Goal: Information Seeking & Learning: Understand process/instructions

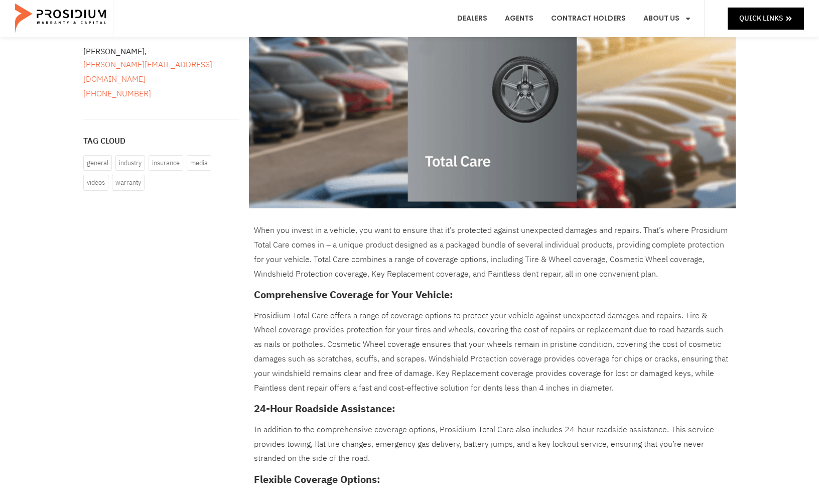
scroll to position [233, 0]
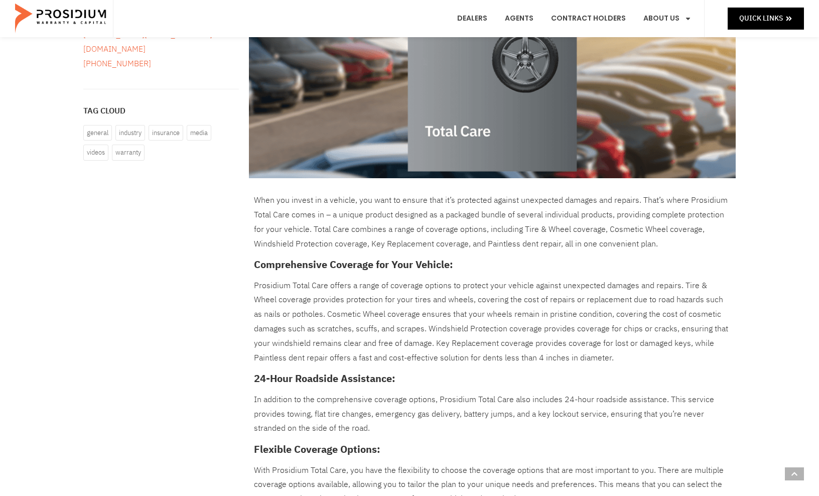
click at [407, 305] on p "Prosidium Total Care offers a range of coverage options to protect your vehicle…" at bounding box center [492, 322] width 477 height 87
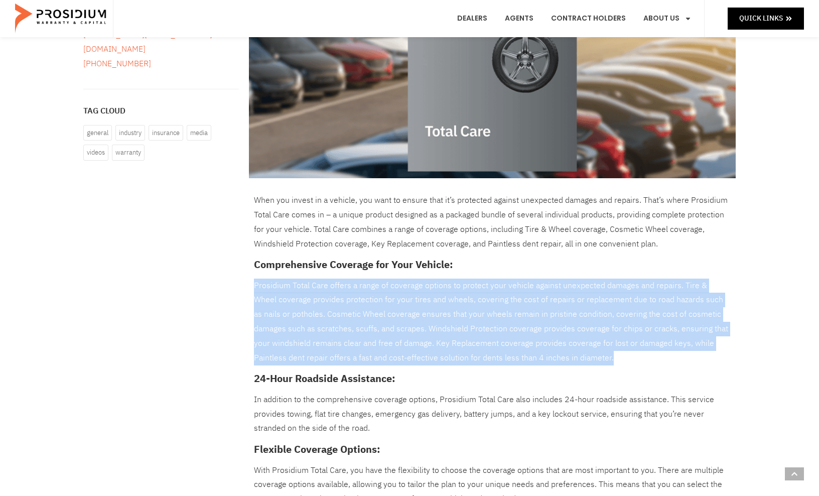
click at [447, 303] on p "Prosidium Total Care offers a range of coverage options to protect your vehicle…" at bounding box center [492, 322] width 477 height 87
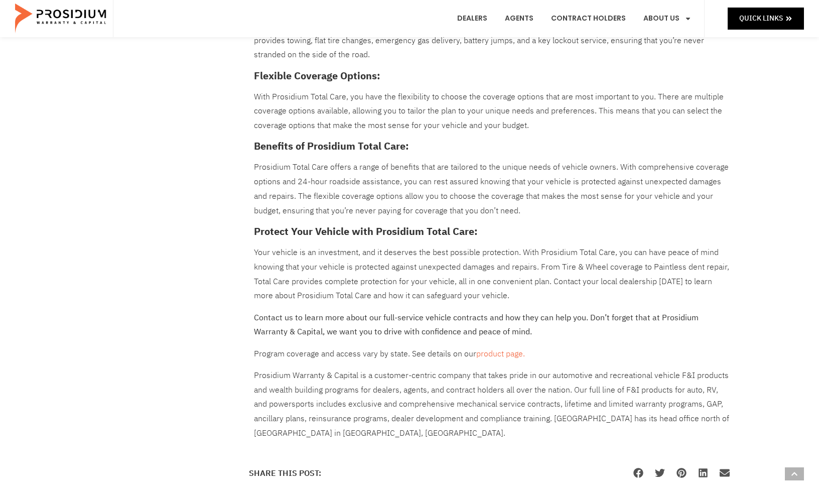
scroll to position [607, 0]
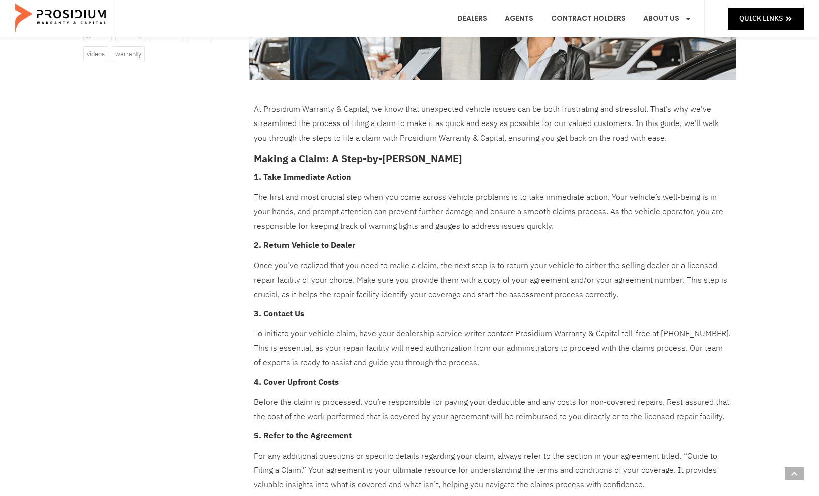
scroll to position [335, 0]
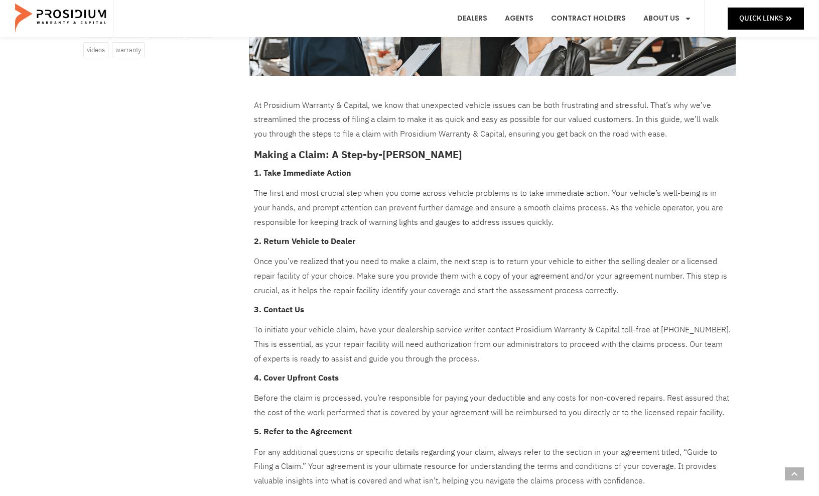
click at [489, 223] on p "The first and most crucial step when you come across vehicle problems is to tak…" at bounding box center [492, 207] width 477 height 43
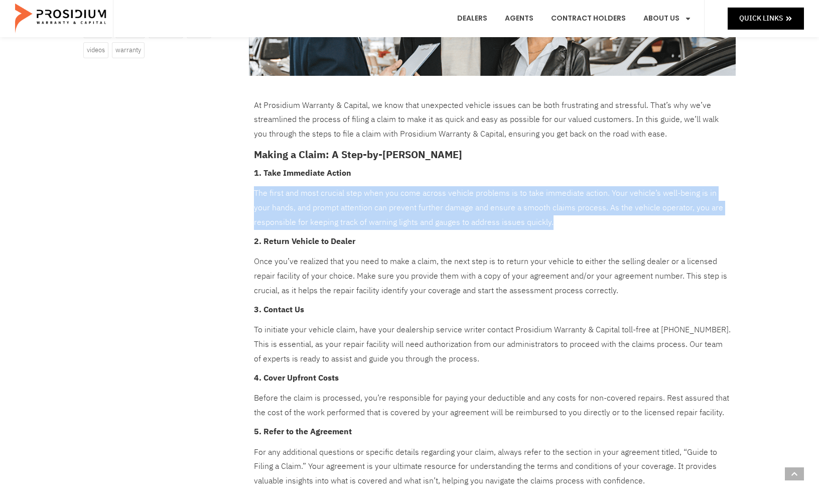
click at [504, 217] on p "The first and most crucial step when you come across vehicle problems is to tak…" at bounding box center [492, 207] width 477 height 43
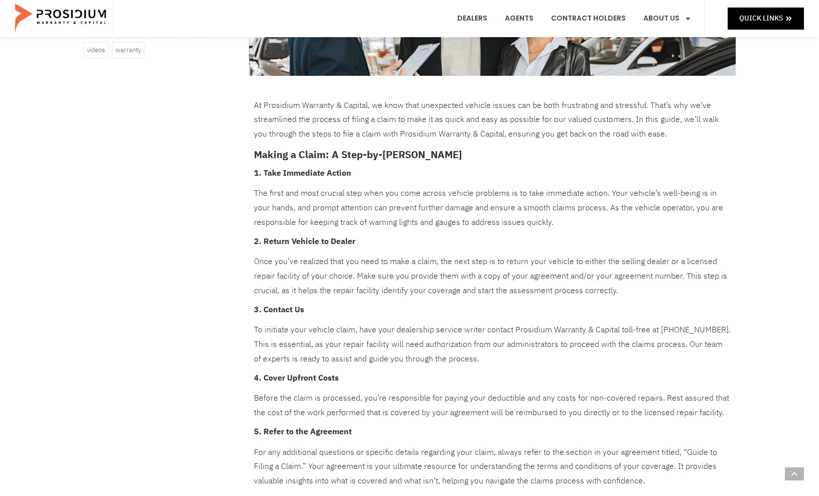
click at [488, 273] on p "Once you’ve realized that you need to make a claim, the next step is to return …" at bounding box center [492, 276] width 477 height 43
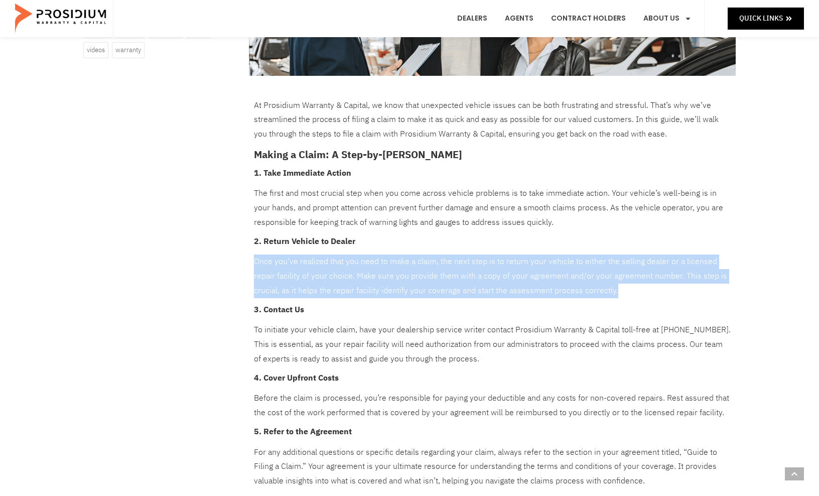
click at [492, 196] on p "The first and most crucial step when you come across vehicle problems is to tak…" at bounding box center [492, 207] width 477 height 43
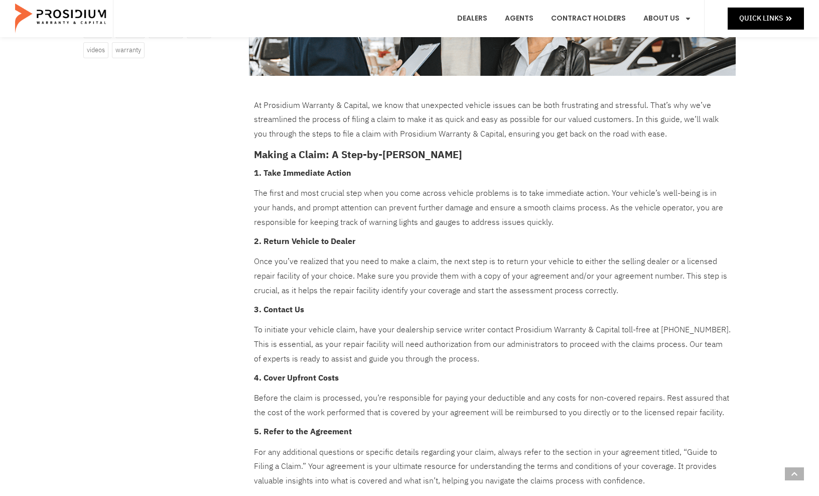
click at [492, 196] on p "The first and most crucial step when you come across vehicle problems is to tak…" at bounding box center [492, 207] width 477 height 43
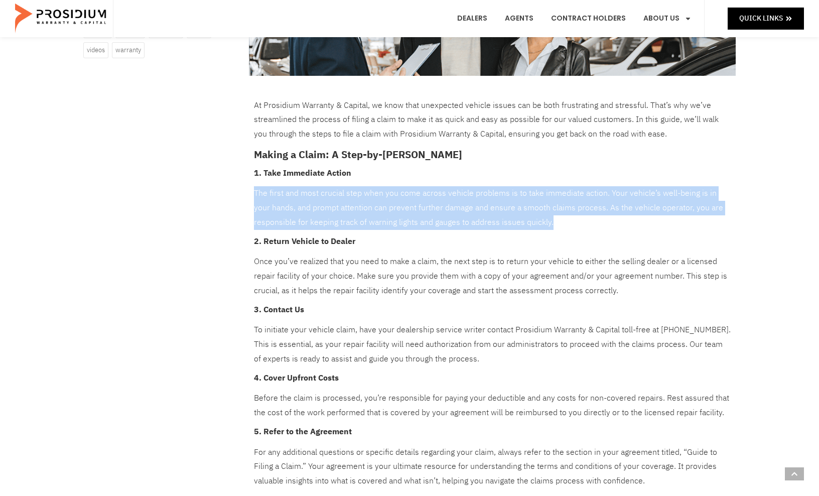
click at [496, 208] on p "The first and most crucial step when you come across vehicle problems is to tak…" at bounding box center [492, 207] width 477 height 43
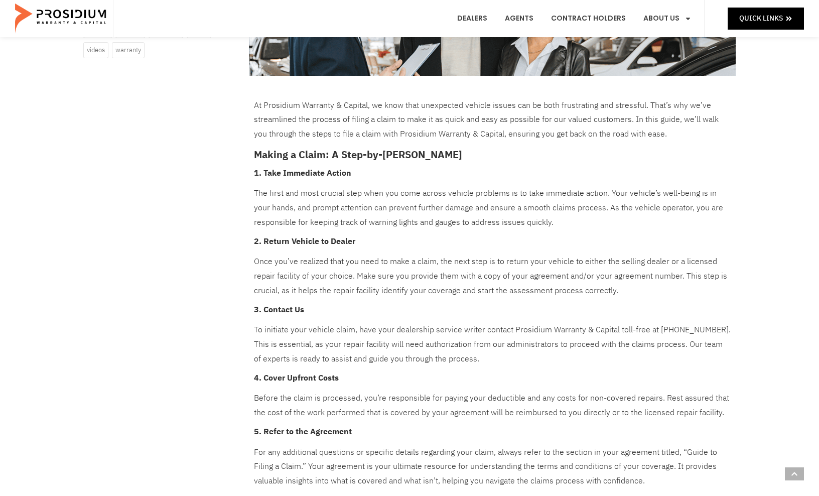
click at [496, 208] on p "The first and most crucial step when you come across vehicle problems is to tak…" at bounding box center [492, 207] width 477 height 43
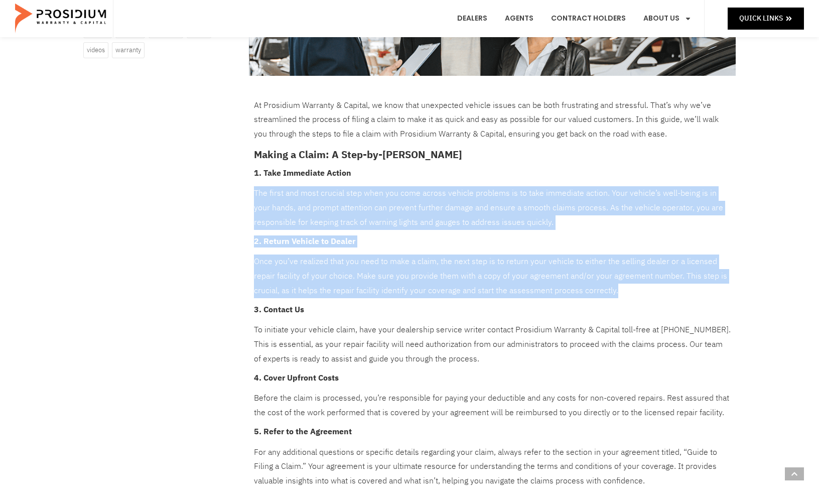
drag, startPoint x: 651, startPoint y: 290, endPoint x: 586, endPoint y: 180, distance: 128.0
click at [586, 180] on div "At Prosidium Warranty & Capital, we know that unexpected vehicle issues can be …" at bounding box center [492, 361] width 477 height 526
click at [586, 179] on div "At Prosidium Warranty & Capital, we know that unexpected vehicle issues can be …" at bounding box center [492, 361] width 477 height 526
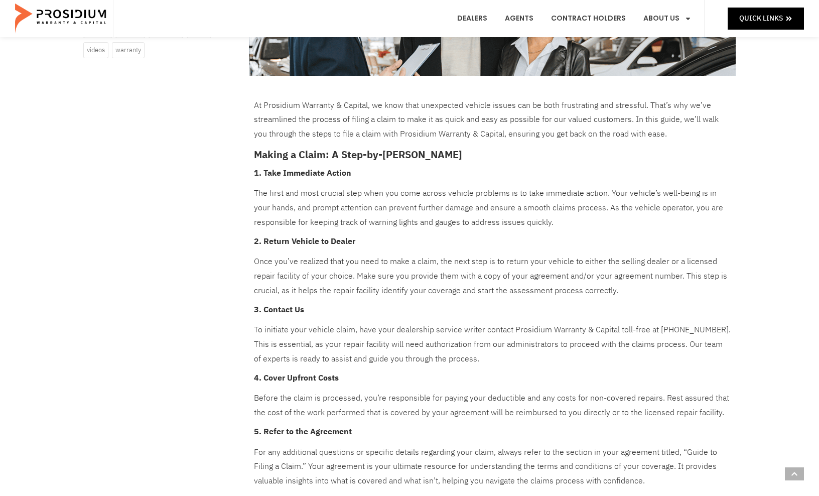
click at [586, 179] on div "At Prosidium Warranty & Capital, we know that unexpected vehicle issues can be …" at bounding box center [492, 361] width 477 height 526
click at [574, 204] on p "The first and most crucial step when you come across vehicle problems is to tak…" at bounding box center [492, 207] width 477 height 43
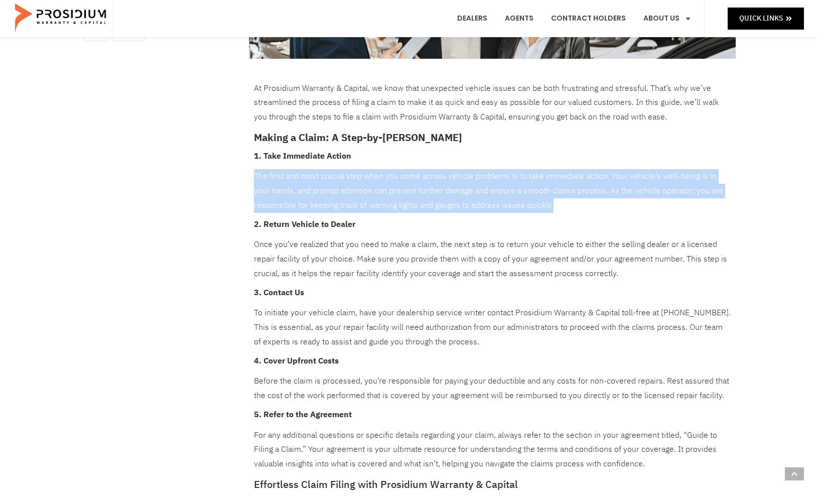
scroll to position [370, 0]
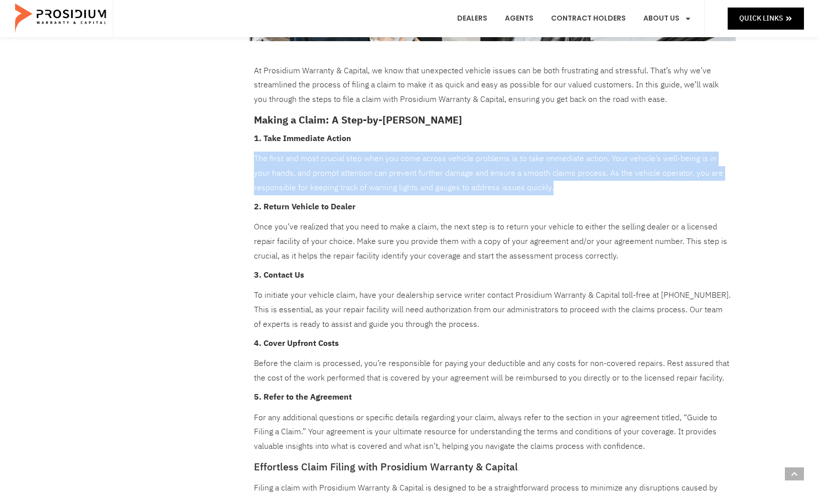
click at [546, 243] on p "Once you’ve realized that you need to make a claim, the next step is to return …" at bounding box center [492, 241] width 477 height 43
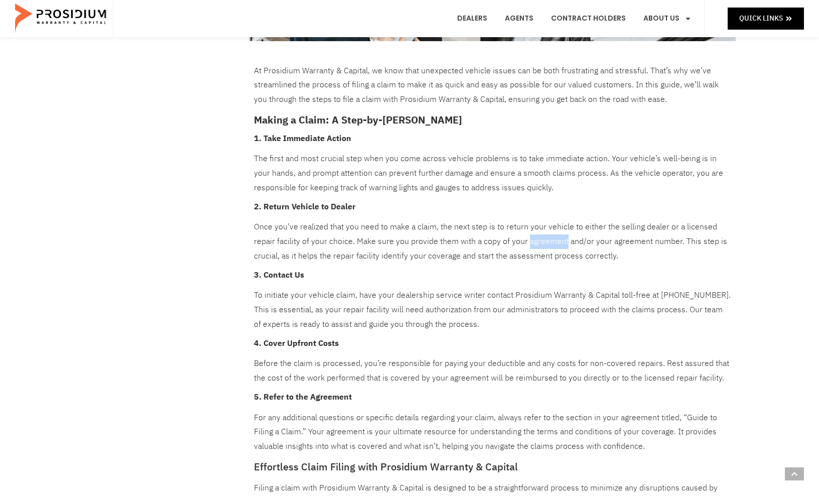
click at [546, 243] on p "Once you’ve realized that you need to make a claim, the next step is to return …" at bounding box center [492, 241] width 477 height 43
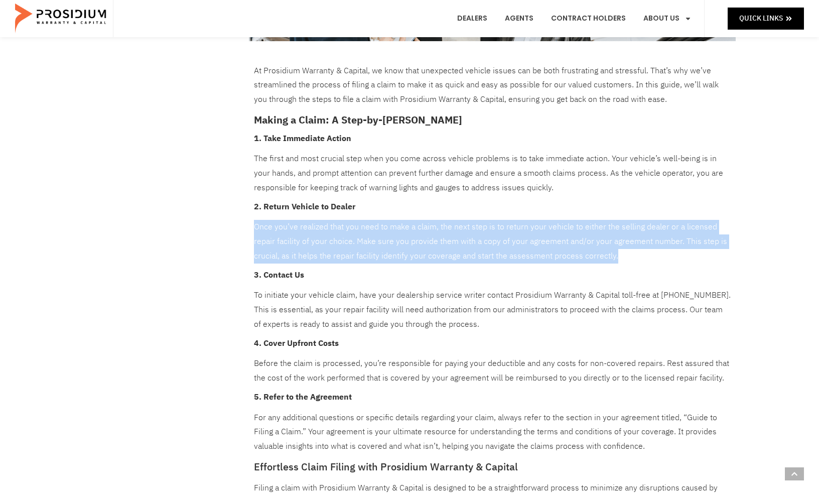
scroll to position [406, 0]
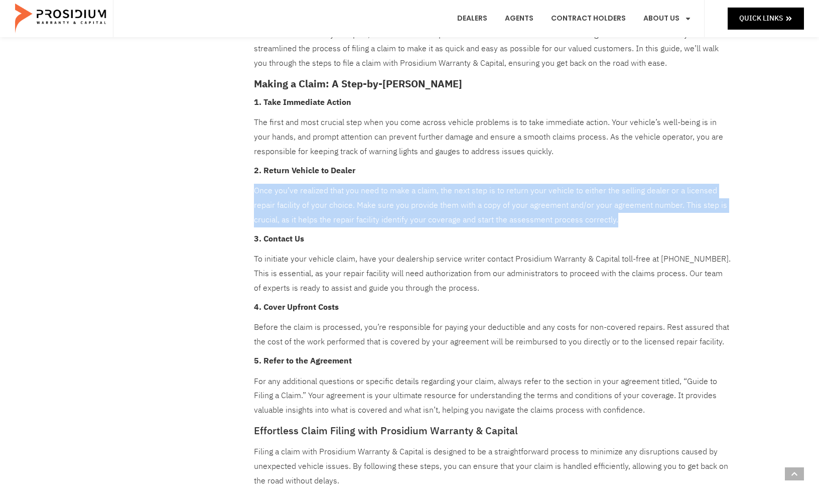
click at [536, 290] on p "To initiate your vehicle claim, have your dealership service writer contact Pro…" at bounding box center [492, 273] width 477 height 43
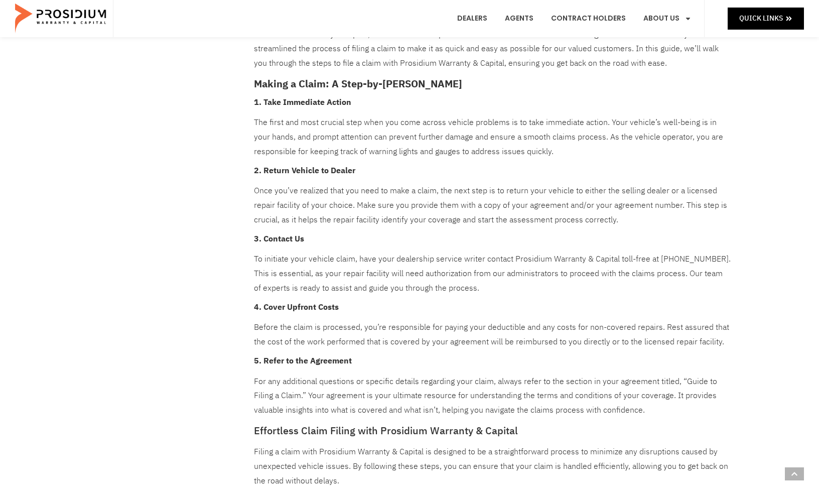
click at [536, 290] on p "To initiate your vehicle claim, have your dealership service writer contact Pro…" at bounding box center [492, 273] width 477 height 43
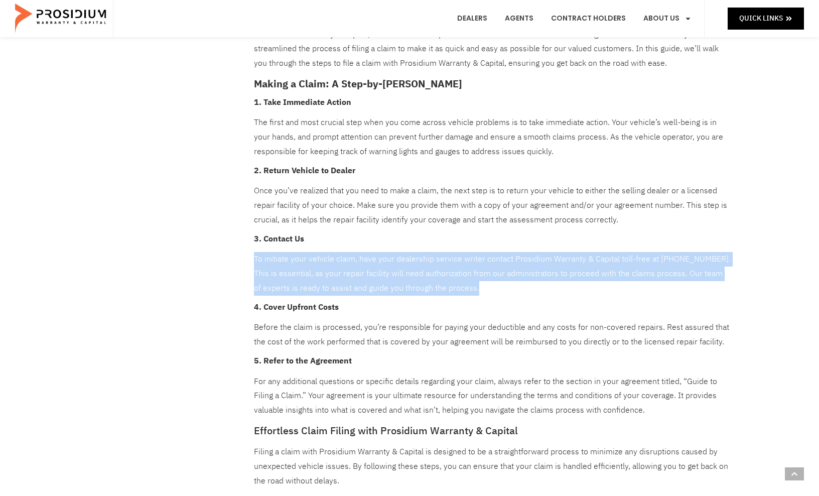
click at [527, 288] on p "To initiate your vehicle claim, have your dealership service writer contact Pro…" at bounding box center [492, 273] width 477 height 43
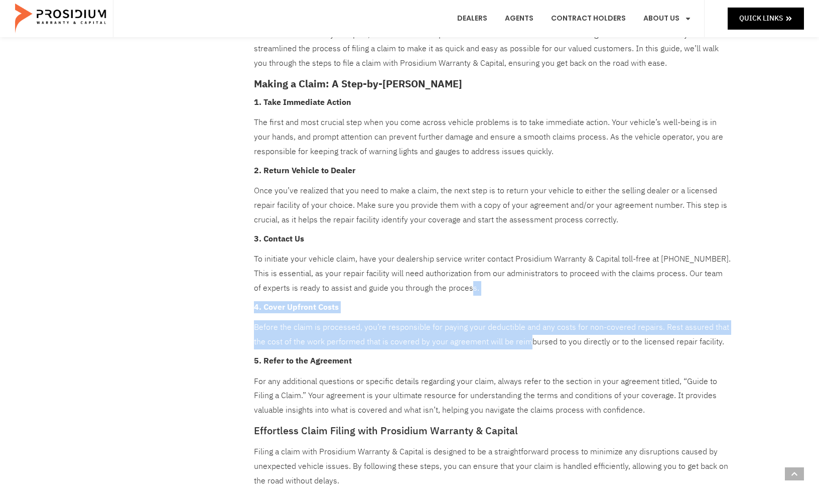
drag, startPoint x: 513, startPoint y: 287, endPoint x: 526, endPoint y: 340, distance: 54.9
click at [526, 340] on div "At Prosidium Warranty & Capital, we know that unexpected vehicle issues can be …" at bounding box center [492, 291] width 477 height 526
click at [526, 340] on p "Before the claim is processed, you’re responsible for paying your deductible an…" at bounding box center [492, 334] width 477 height 29
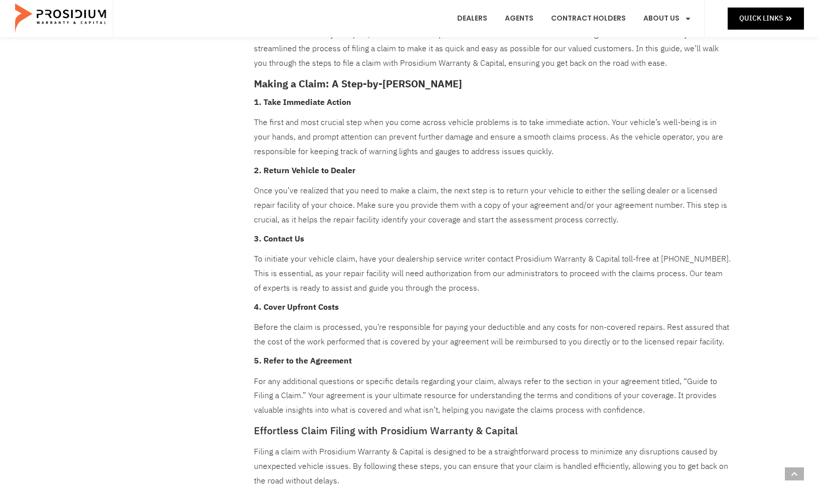
click at [526, 340] on p "Before the claim is processed, you’re responsible for paying your deductible an…" at bounding box center [492, 334] width 477 height 29
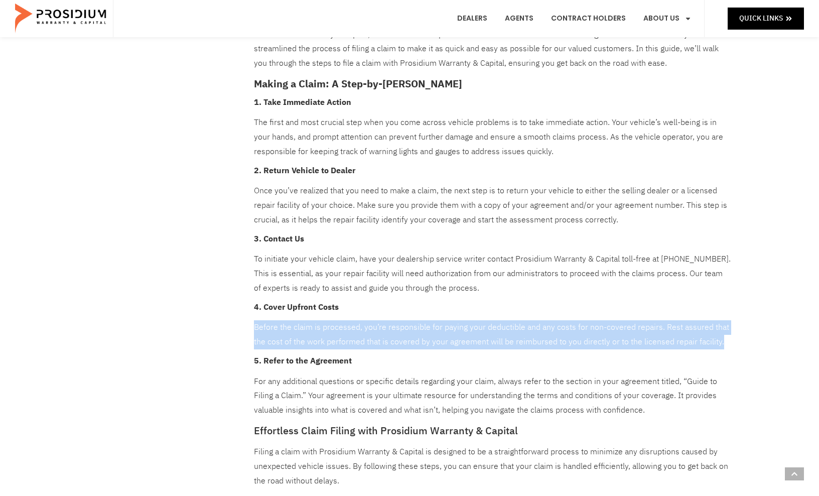
click at [547, 339] on p "Before the claim is processed, you’re responsible for paying your deductible an…" at bounding box center [492, 334] width 477 height 29
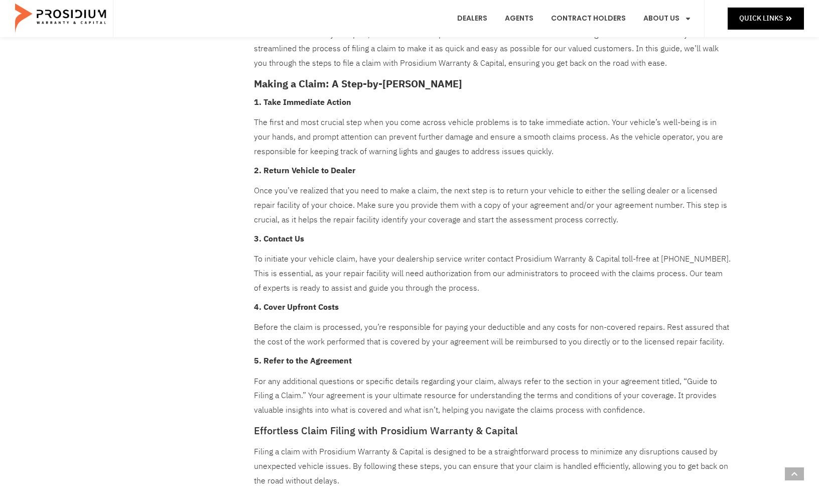
click at [547, 339] on p "Before the claim is processed, you’re responsible for paying your deductible an…" at bounding box center [492, 334] width 477 height 29
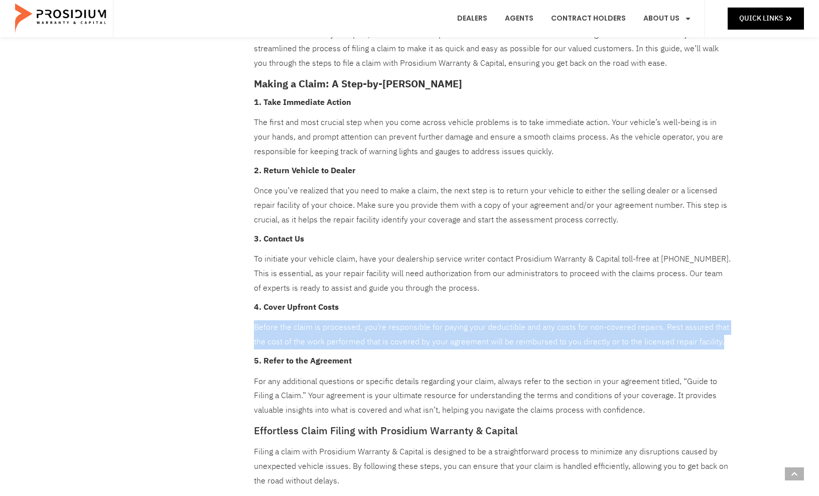
click at [544, 326] on p "Before the claim is processed, you’re responsible for paying your deductible an…" at bounding box center [492, 334] width 477 height 29
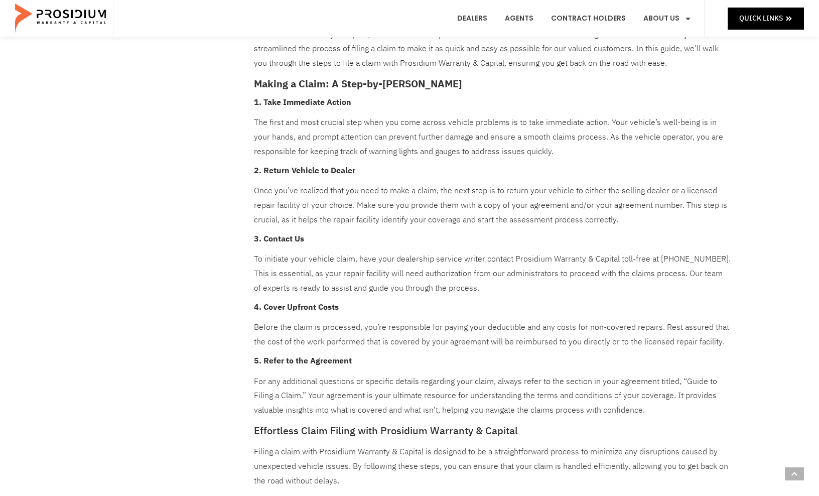
click at [544, 326] on p "Before the claim is processed, you’re responsible for paying your deductible an…" at bounding box center [492, 334] width 477 height 29
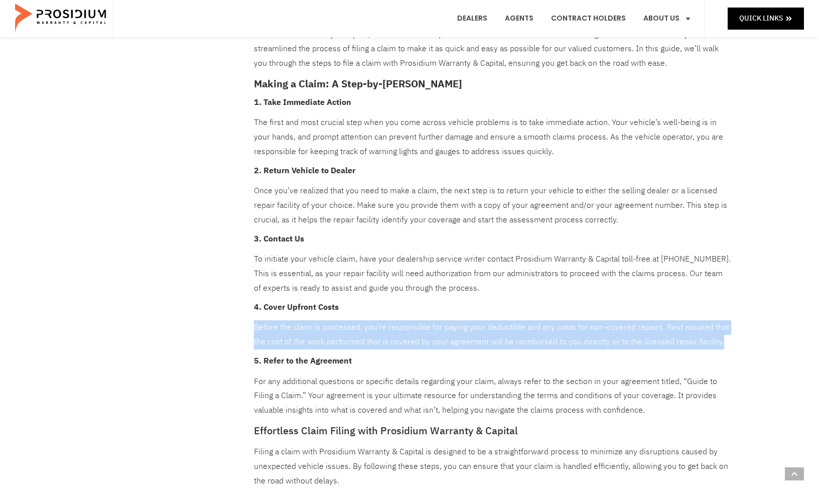
click at [544, 326] on p "Before the claim is processed, you’re responsible for paying your deductible an…" at bounding box center [492, 334] width 477 height 29
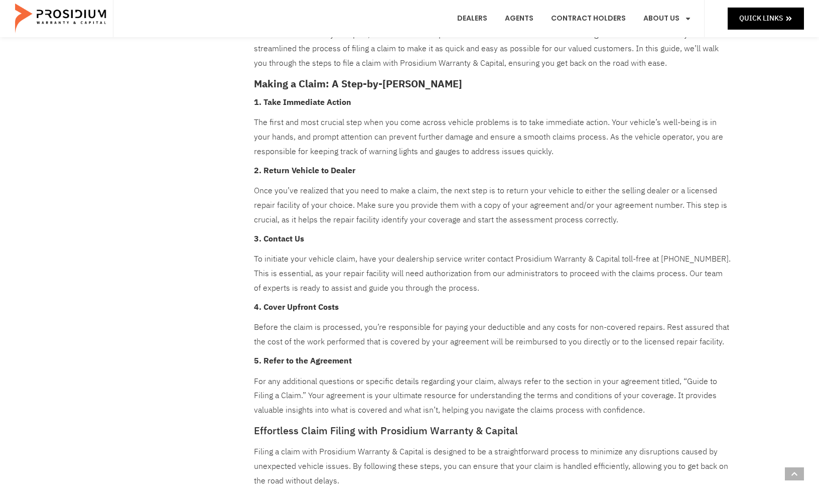
click at [544, 326] on p "Before the claim is processed, you’re responsible for paying your deductible an…" at bounding box center [492, 334] width 477 height 29
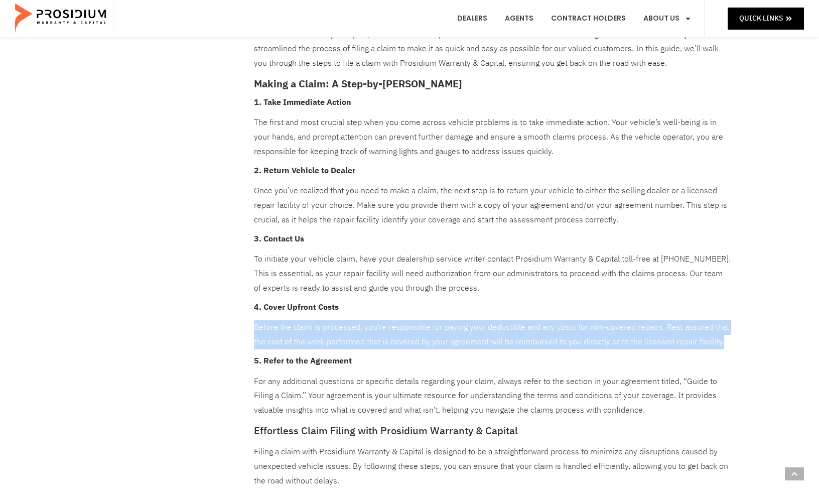
click at [531, 264] on p "To initiate your vehicle claim, have your dealership service writer contact Pro…" at bounding box center [492, 273] width 477 height 43
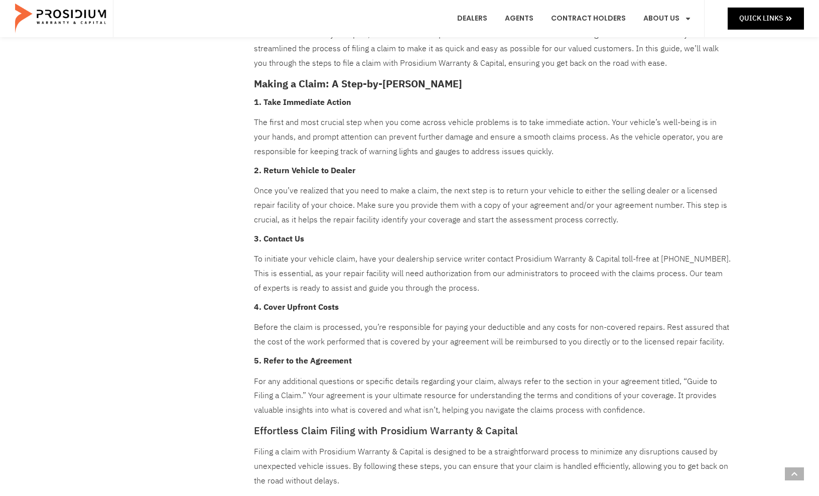
click at [531, 264] on p "To initiate your vehicle claim, have your dealership service writer contact Pro…" at bounding box center [492, 273] width 477 height 43
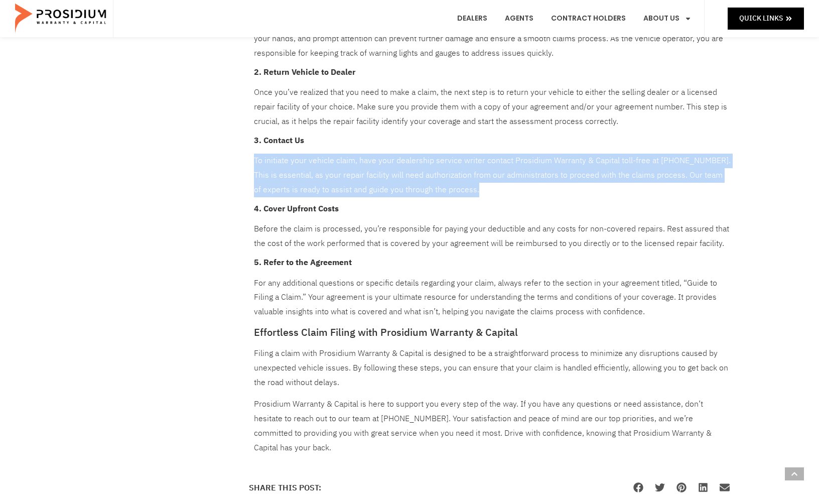
scroll to position [507, 0]
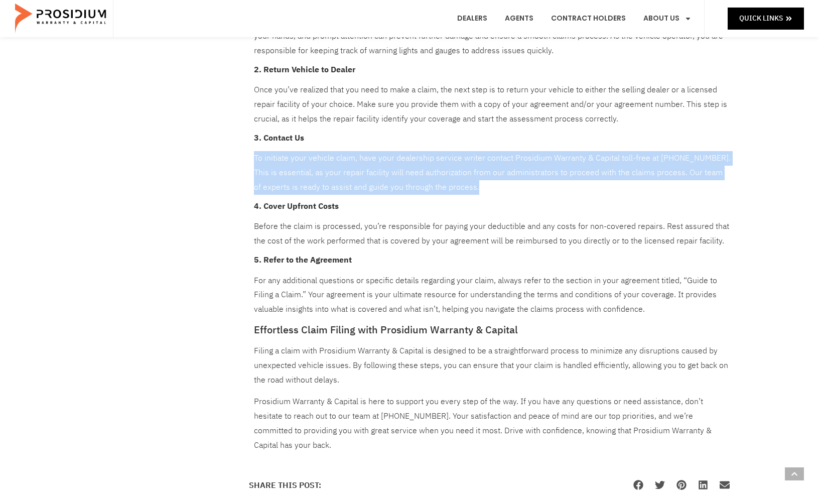
click at [525, 284] on p "For any additional questions or specific details regarding your claim, always r…" at bounding box center [492, 295] width 477 height 43
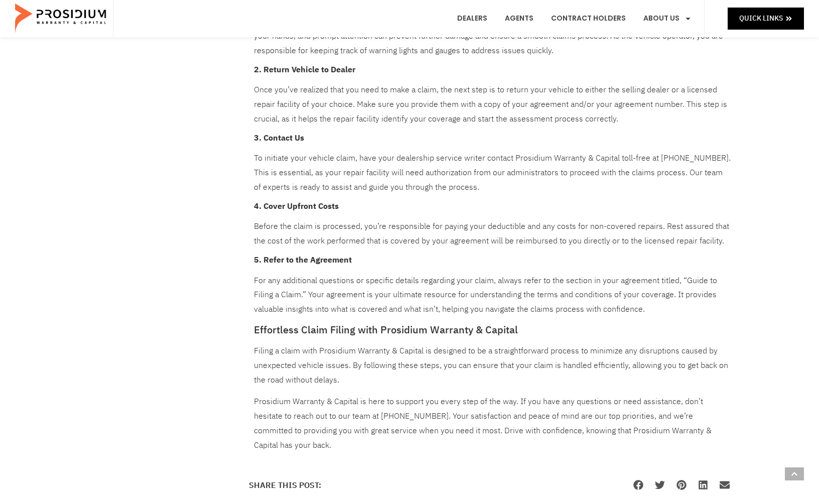
click at [525, 284] on p "For any additional questions or specific details regarding your claim, always r…" at bounding box center [492, 295] width 477 height 43
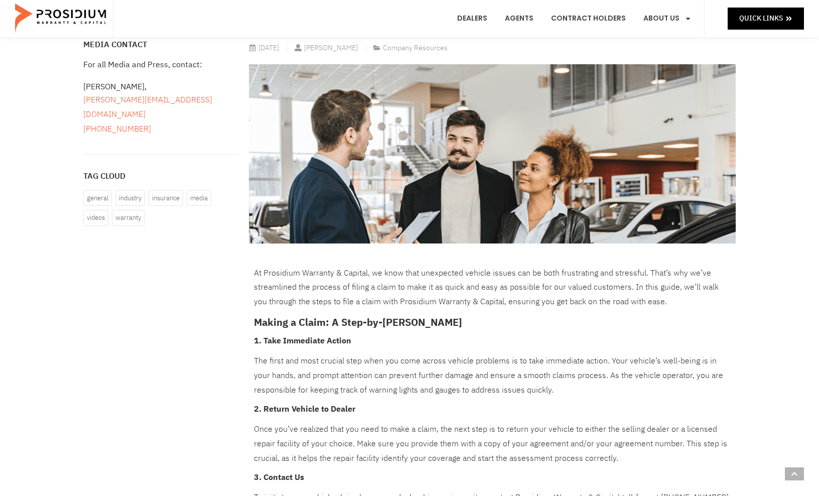
scroll to position [164, 0]
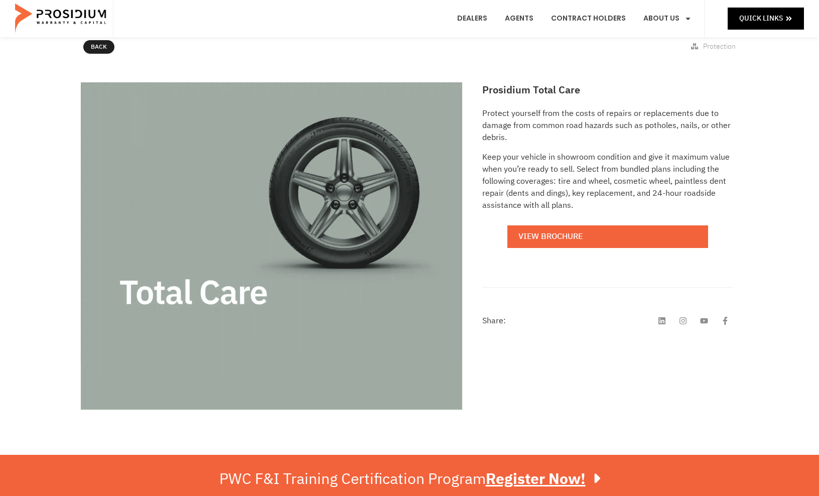
scroll to position [120, 0]
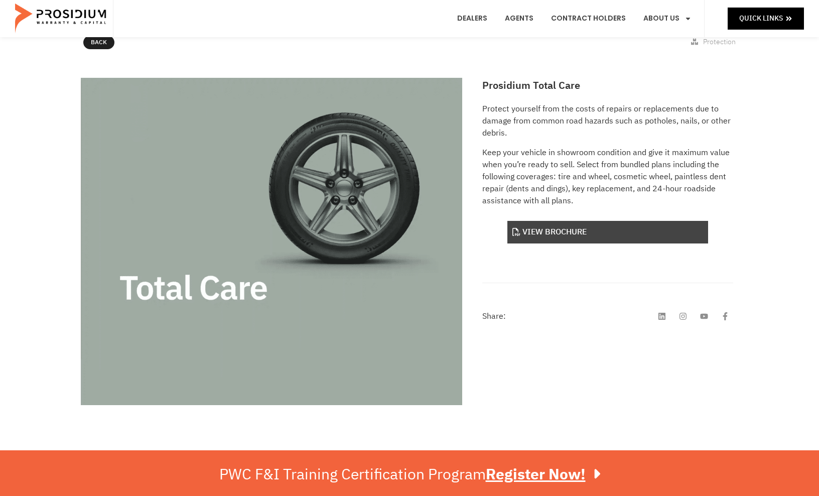
click at [539, 239] on link "View Brochure" at bounding box center [608, 232] width 201 height 23
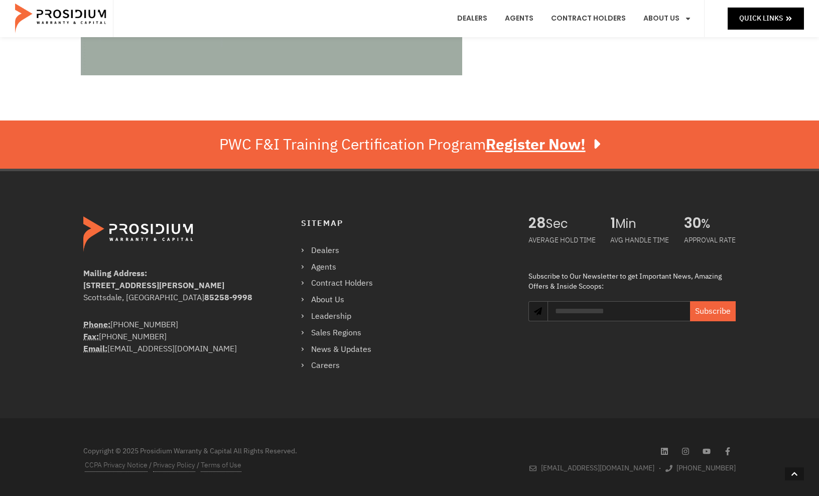
scroll to position [450, 0]
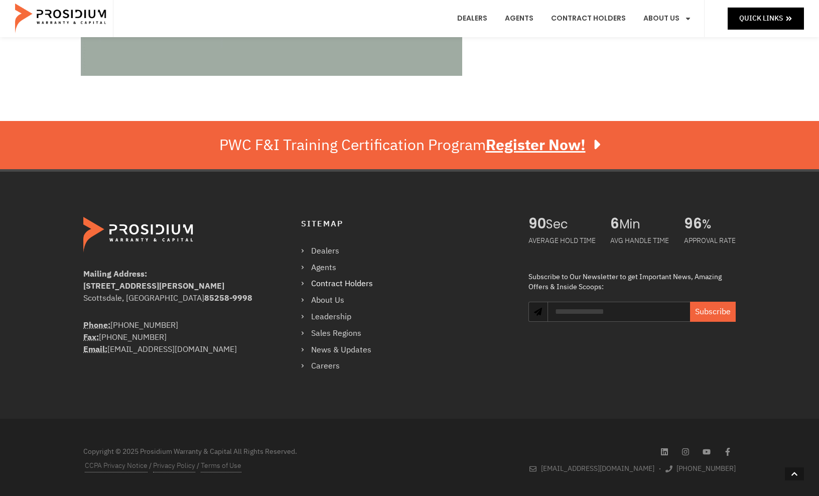
click at [336, 285] on link "Contract Holders" at bounding box center [342, 284] width 82 height 15
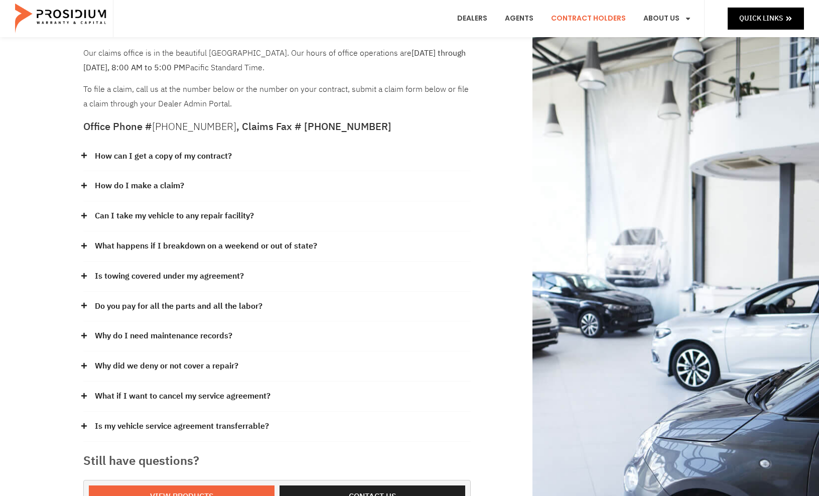
scroll to position [56, 0]
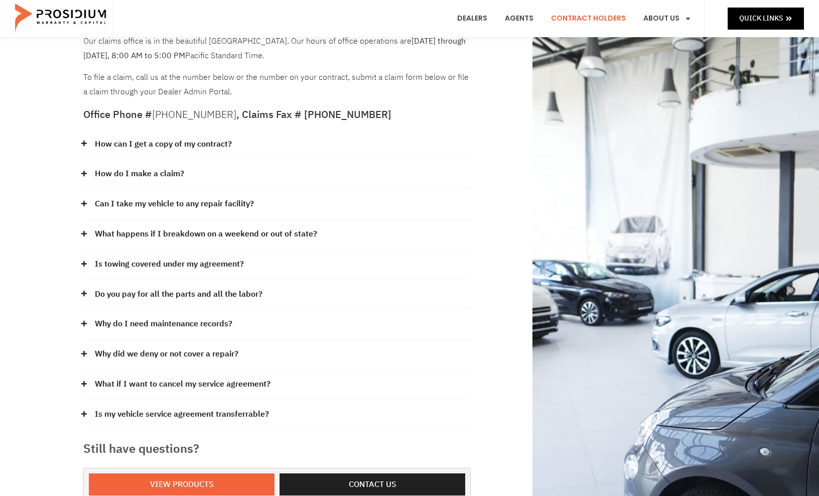
click at [182, 200] on link "Can I take my vehicle to any repair facility?" at bounding box center [174, 204] width 159 height 15
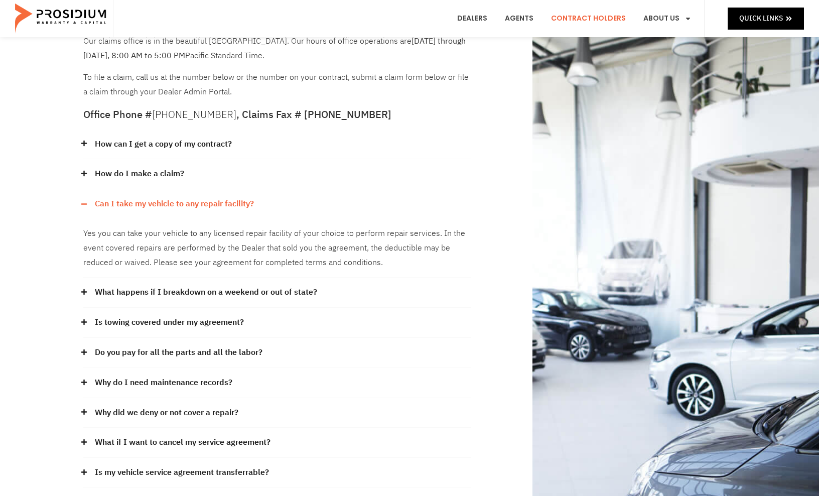
click at [246, 244] on div "Yes you can take your vehicle to any licensed repair facility of your choice to…" at bounding box center [277, 248] width 388 height 59
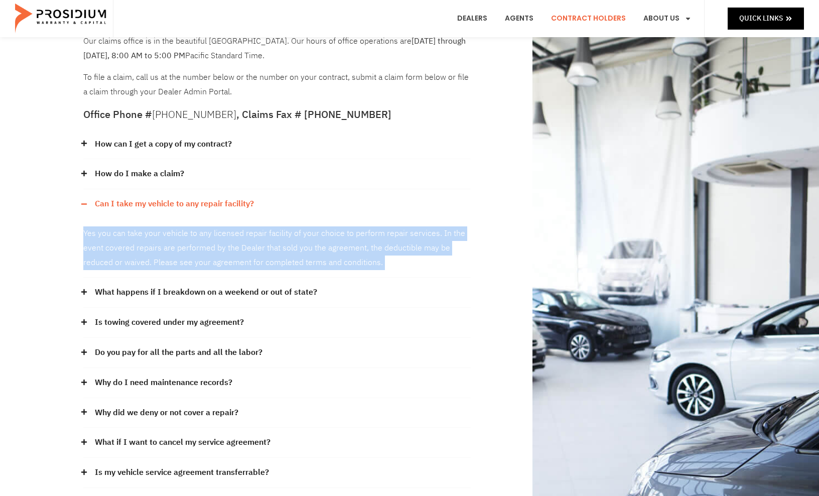
click at [263, 235] on div "Yes you can take your vehicle to any licensed repair facility of your choice to…" at bounding box center [277, 248] width 388 height 59
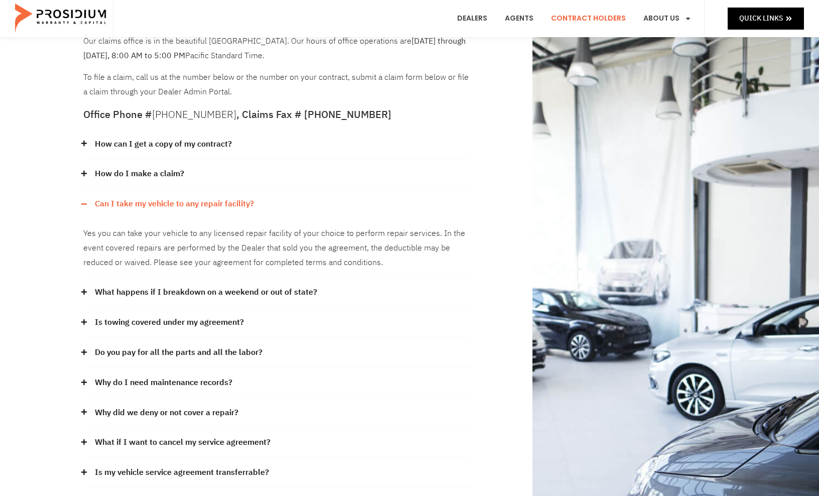
click at [263, 235] on div "Yes you can take your vehicle to any licensed repair facility of your choice to…" at bounding box center [277, 248] width 388 height 59
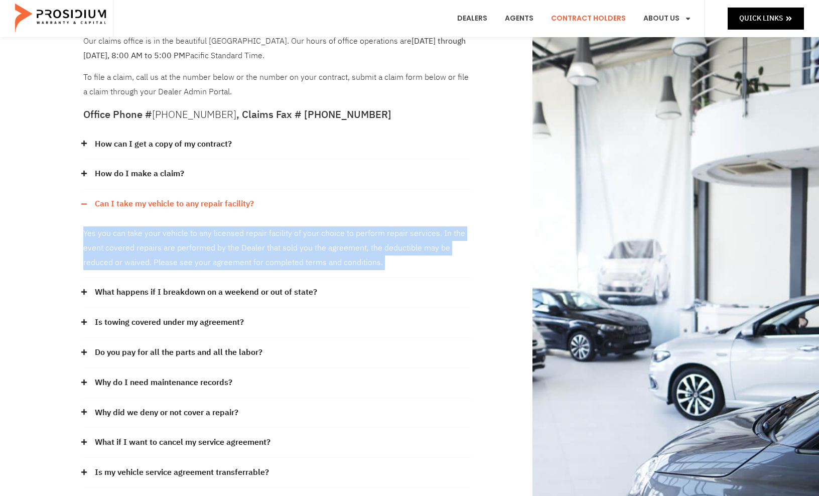
click at [269, 235] on div "Yes you can take your vehicle to any licensed repair facility of your choice to…" at bounding box center [277, 248] width 388 height 59
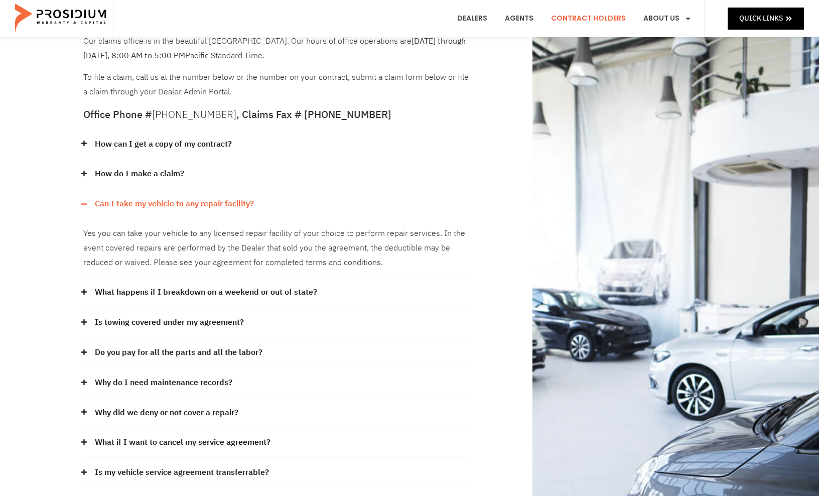
click at [269, 235] on div "Yes you can take your vehicle to any licensed repair facility of your choice to…" at bounding box center [277, 248] width 388 height 59
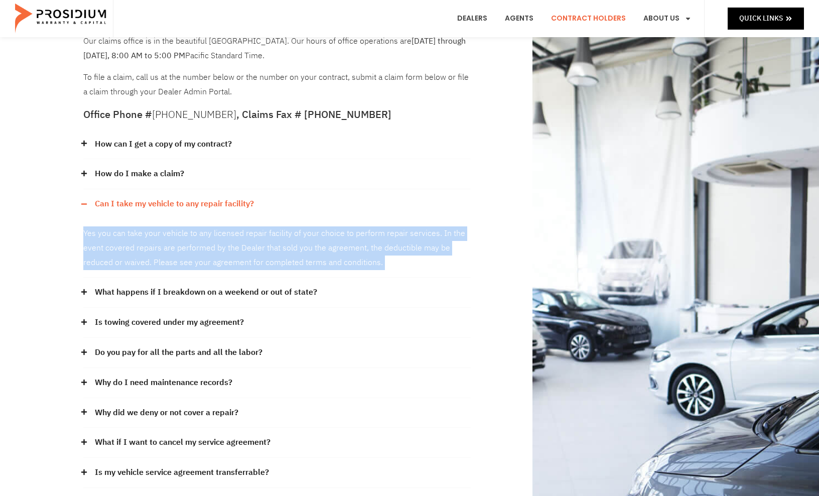
click at [269, 235] on div "Yes you can take your vehicle to any licensed repair facility of your choice to…" at bounding box center [277, 248] width 388 height 59
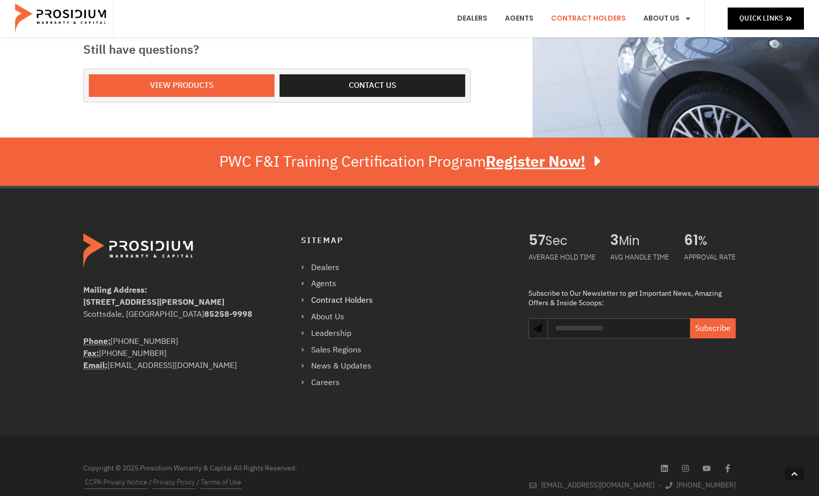
scroll to position [514, 0]
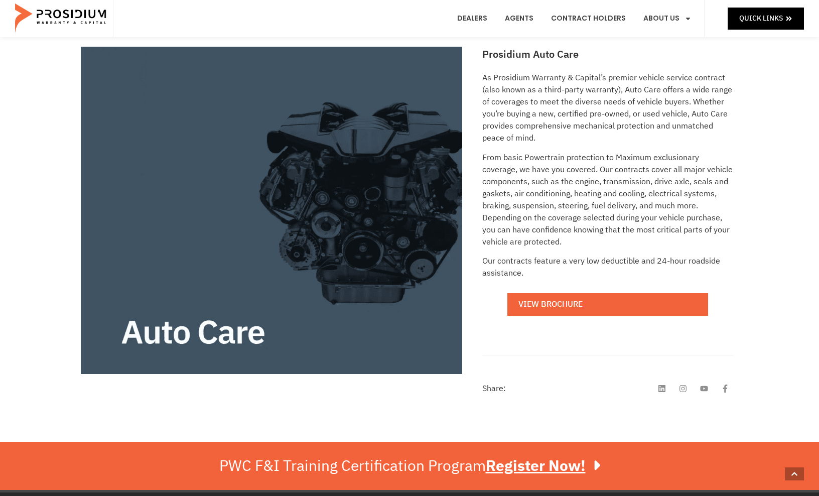
scroll to position [198, 0]
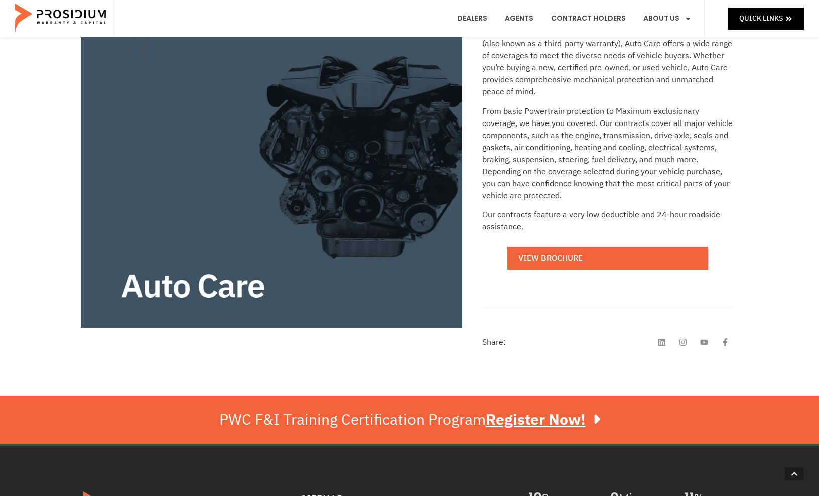
click at [512, 176] on p "From basic Powertrain protection to Maximum exclusionary coverage, we have you …" at bounding box center [607, 153] width 251 height 96
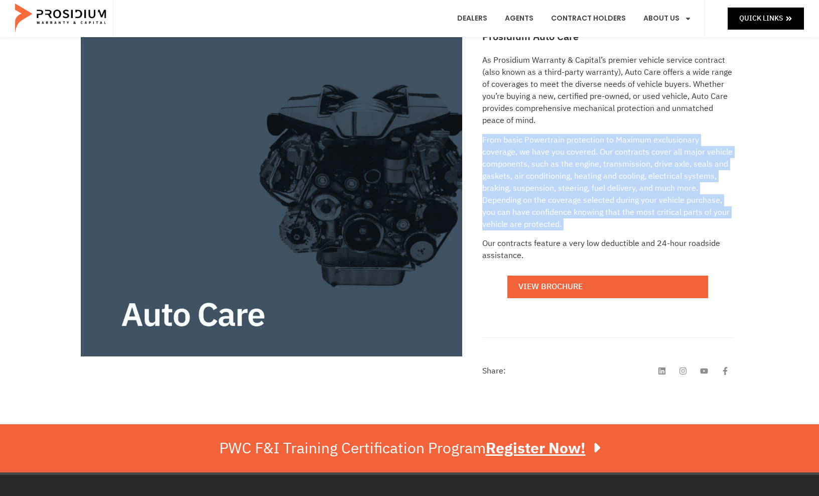
scroll to position [138, 0]
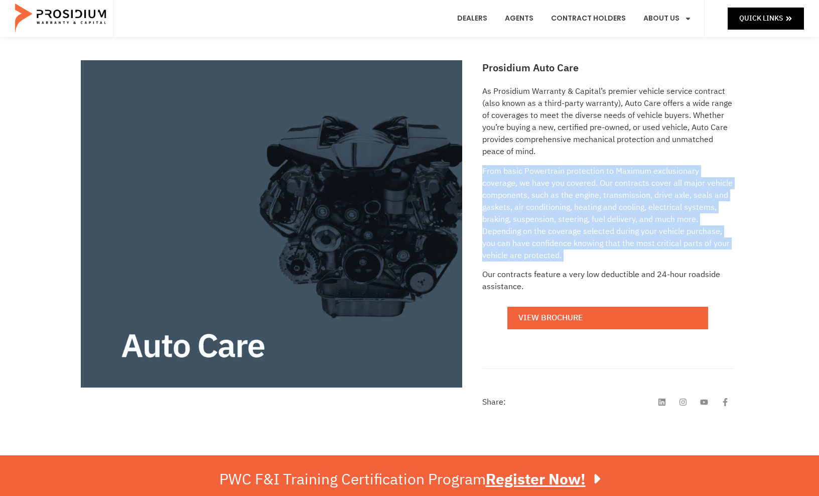
click at [536, 200] on p "From basic Powertrain protection to Maximum exclusionary coverage, we have you …" at bounding box center [607, 213] width 251 height 96
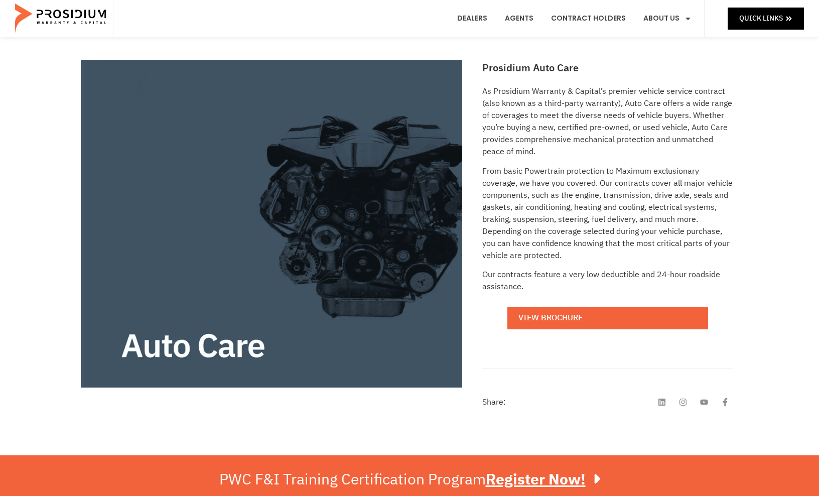
click at [536, 200] on p "From basic Powertrain protection to Maximum exclusionary coverage, we have you …" at bounding box center [607, 213] width 251 height 96
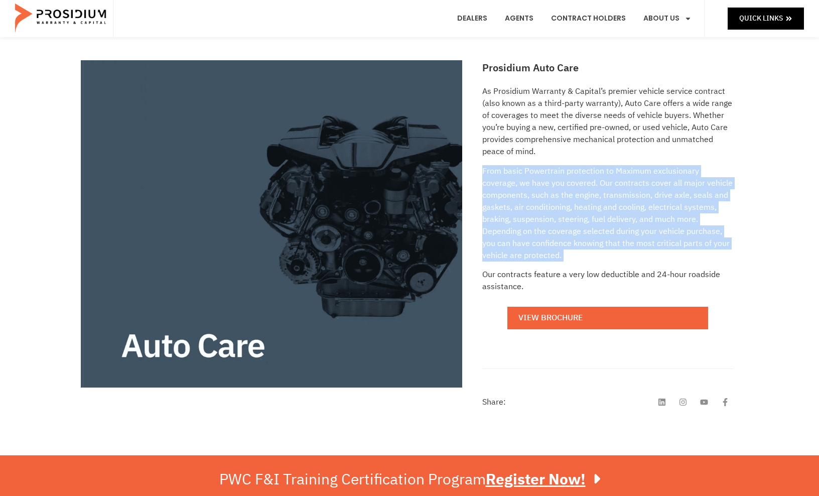
scroll to position [101, 0]
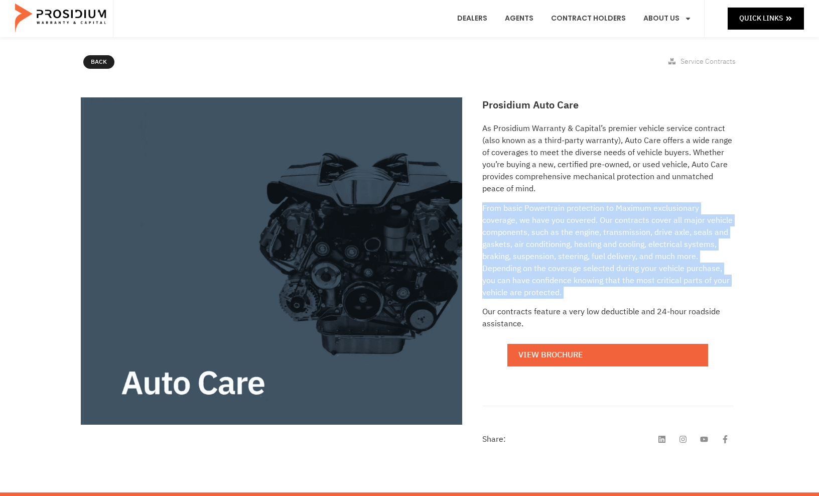
click at [537, 228] on p "From basic Powertrain protection to Maximum exclusionary coverage, we have you …" at bounding box center [607, 250] width 251 height 96
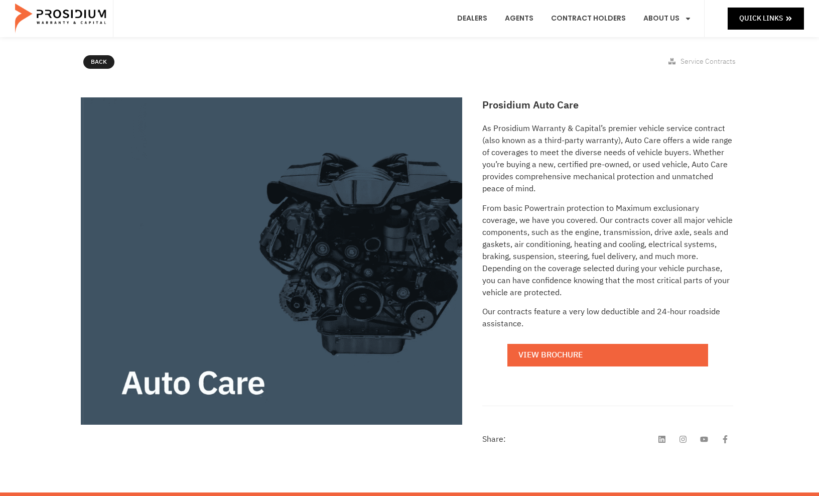
click at [478, 188] on div "Prosidium Auto Care As Prosidium Warranty & Capital’s premier vehicle service c…" at bounding box center [607, 272] width 261 height 360
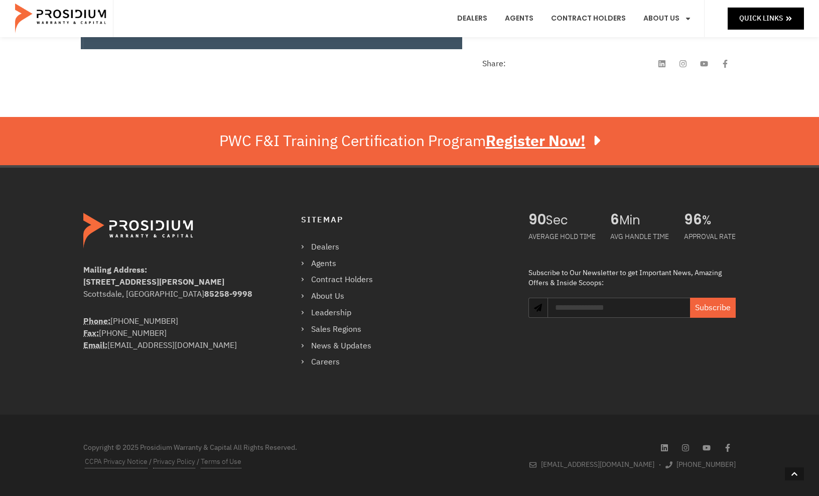
scroll to position [476, 0]
